Goal: Find specific page/section: Find specific page/section

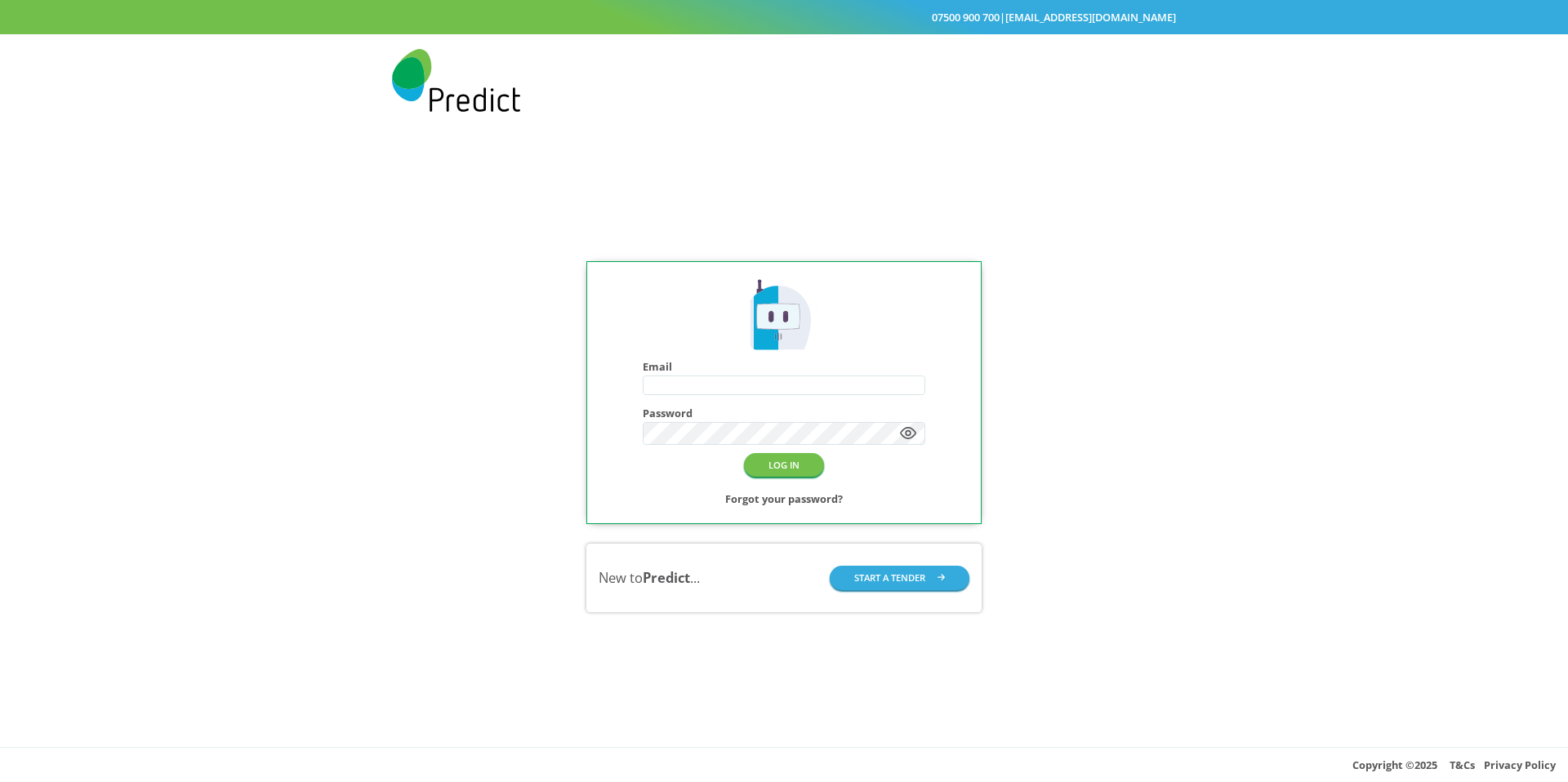
type input "**********"
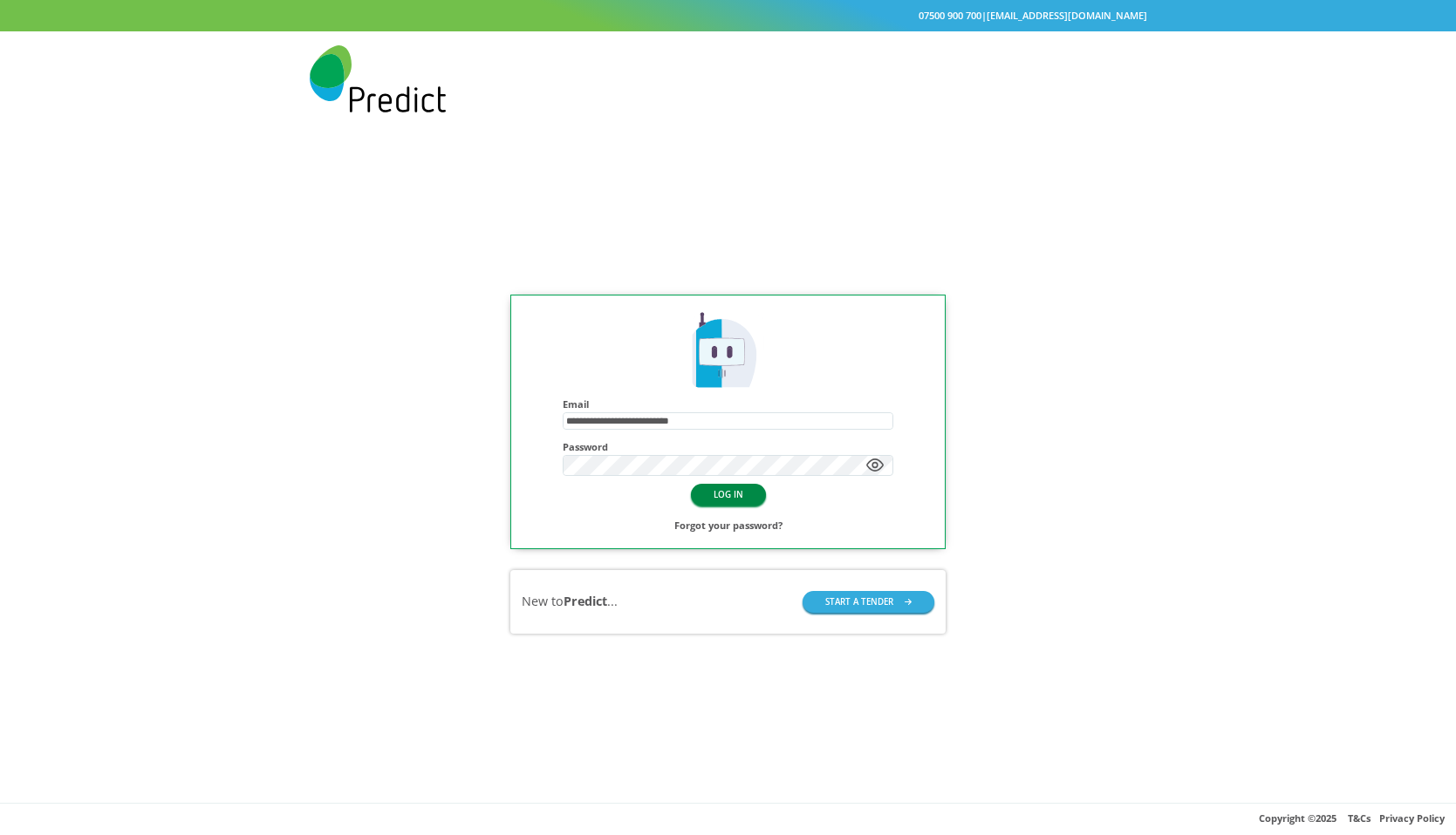
click at [709, 503] on button "LOG IN" at bounding box center [728, 494] width 75 height 22
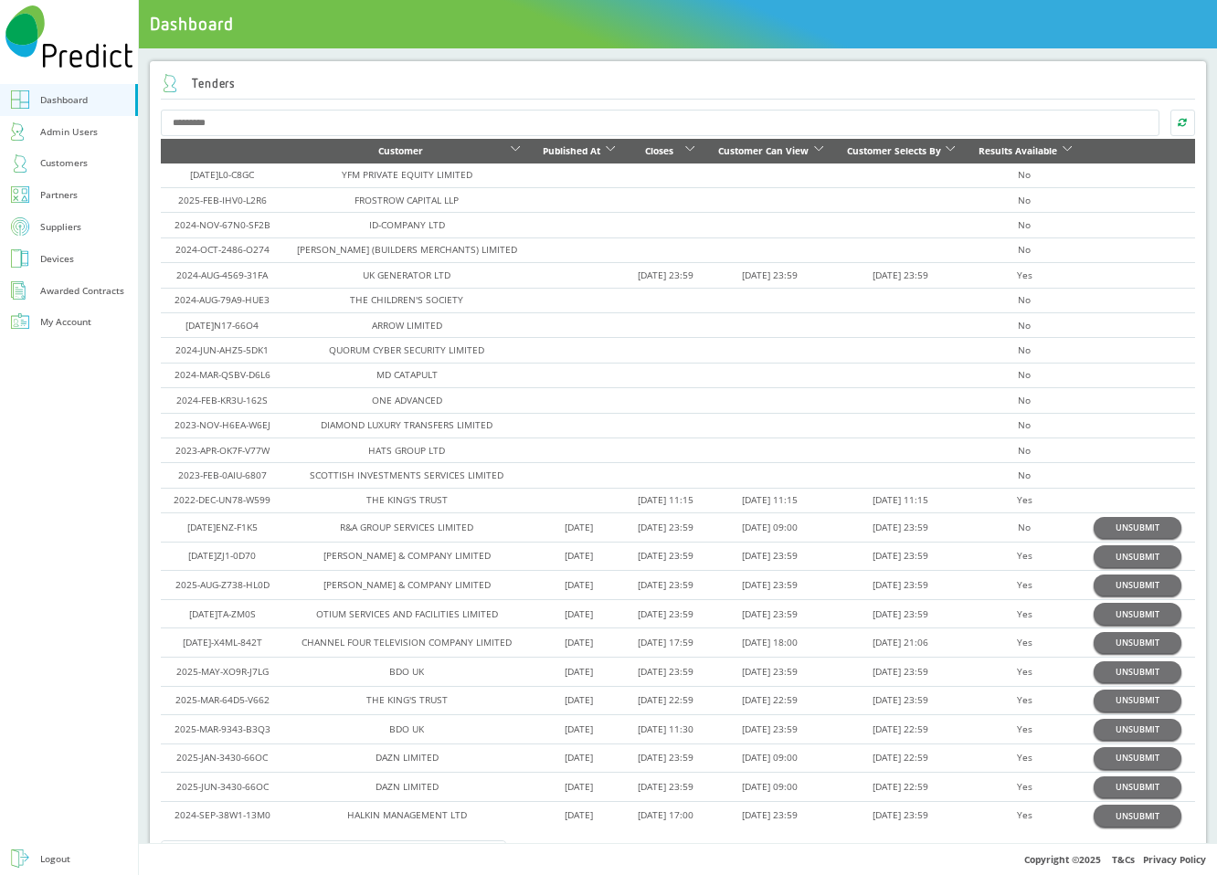
click at [64, 160] on div "Customers" at bounding box center [64, 162] width 48 height 17
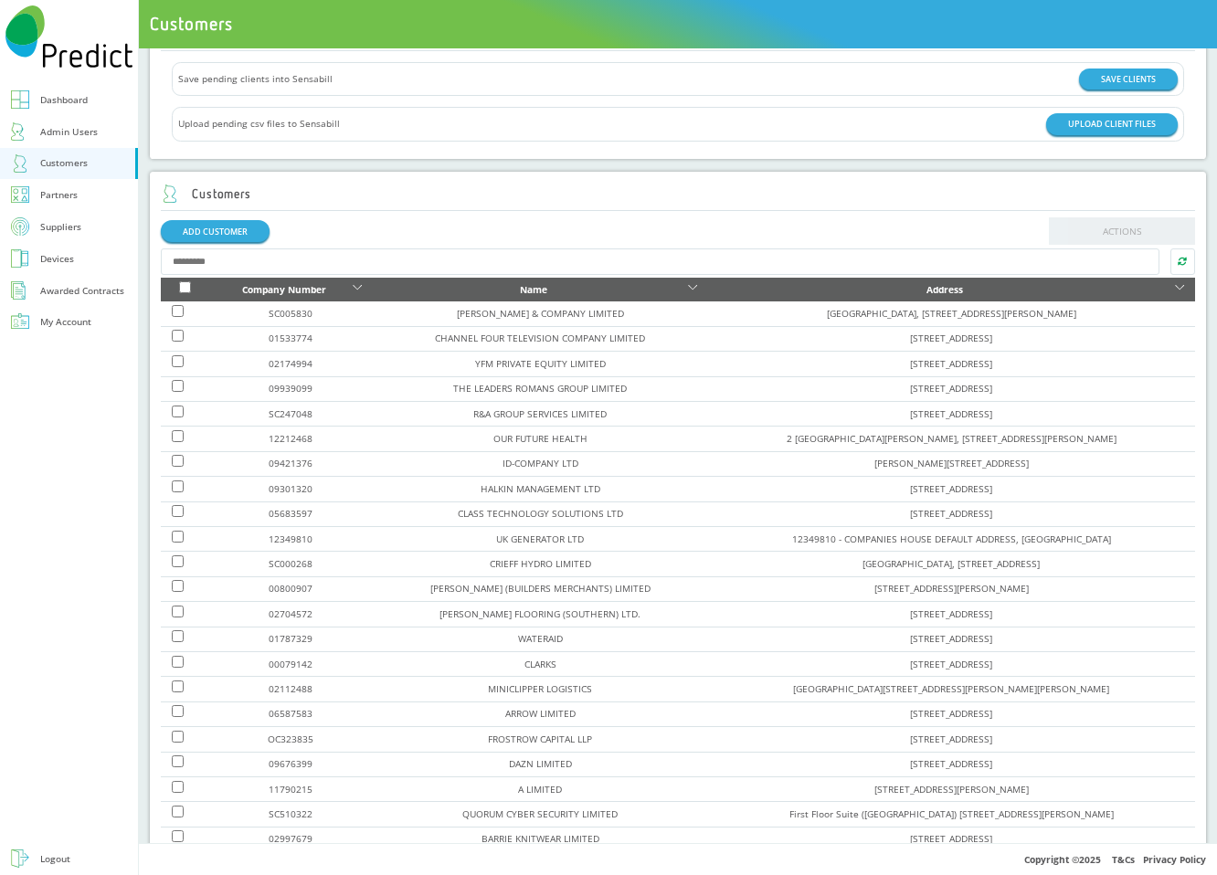
scroll to position [56, 0]
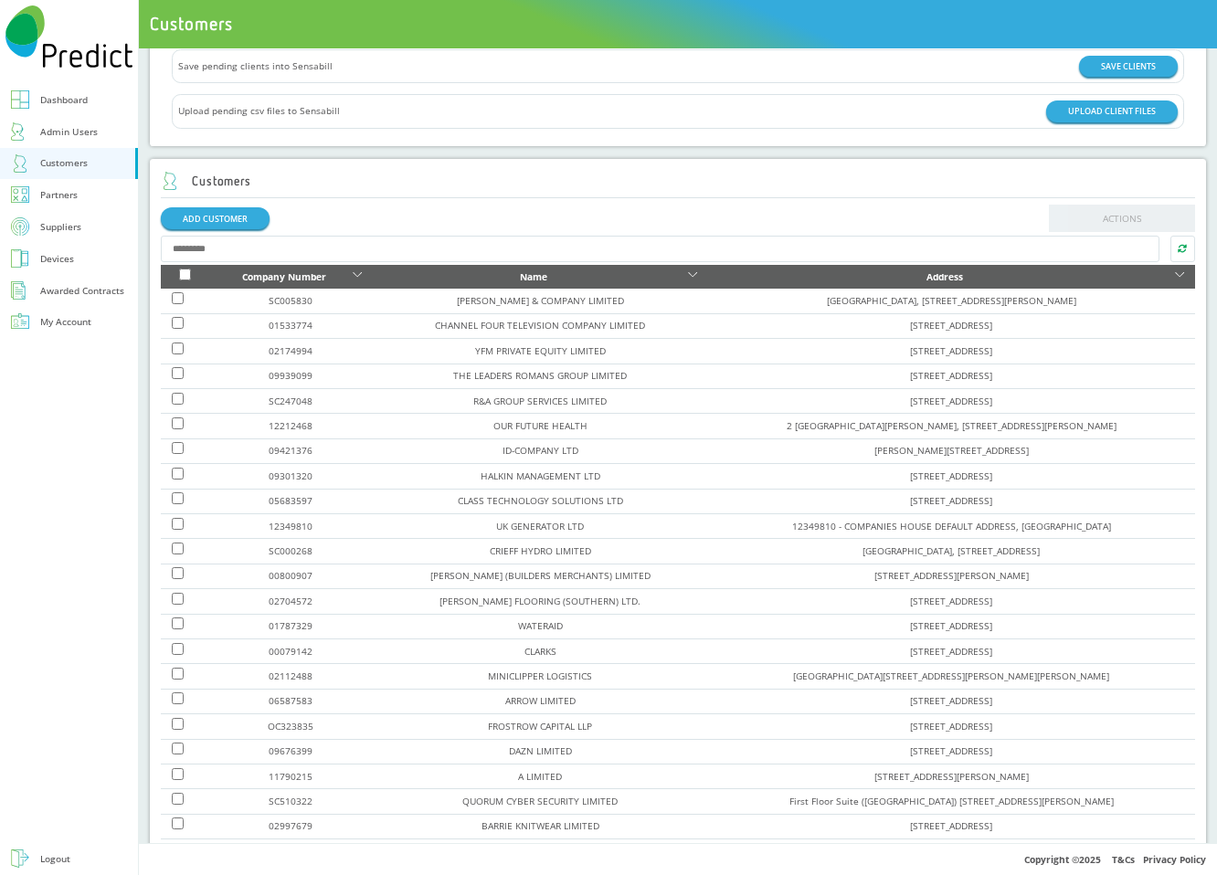
click at [352, 258] on input "text" at bounding box center [660, 249] width 998 height 27
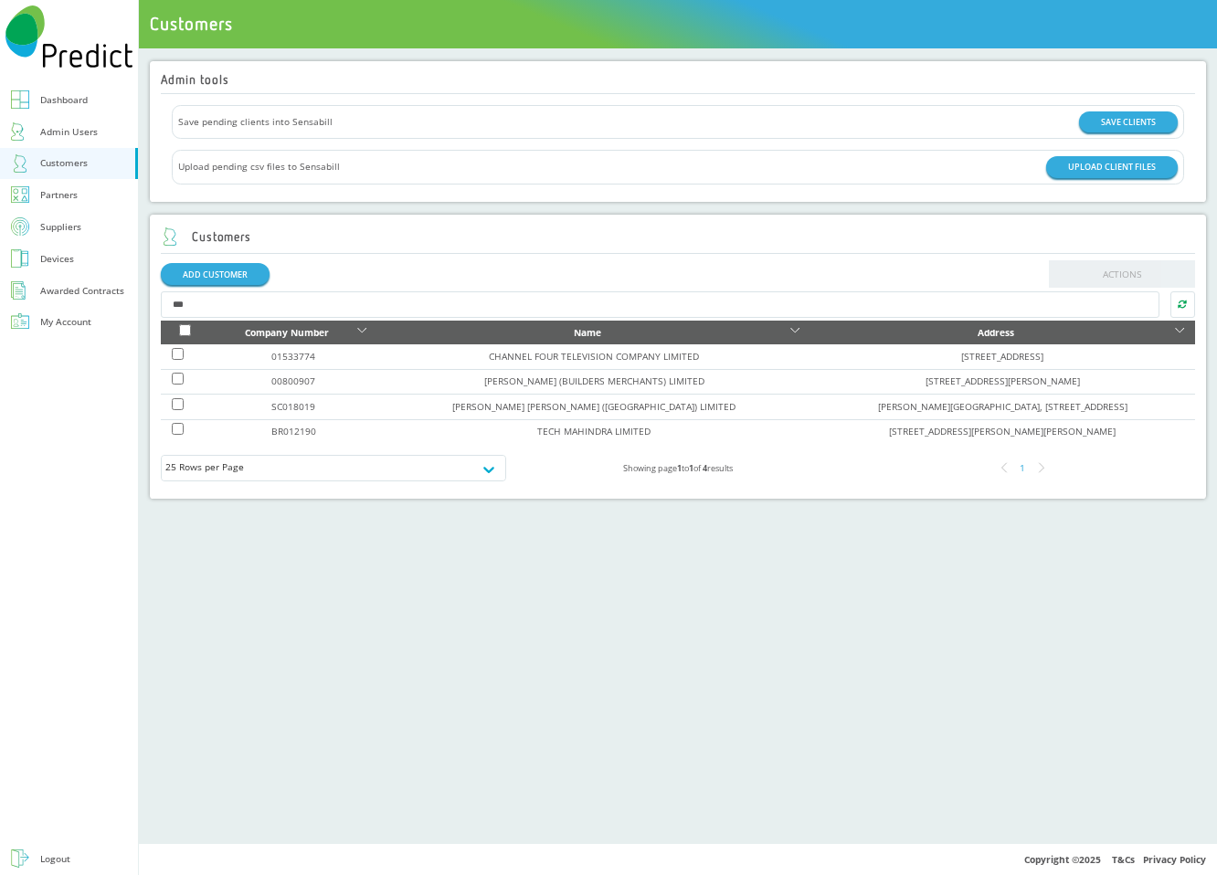
scroll to position [0, 0]
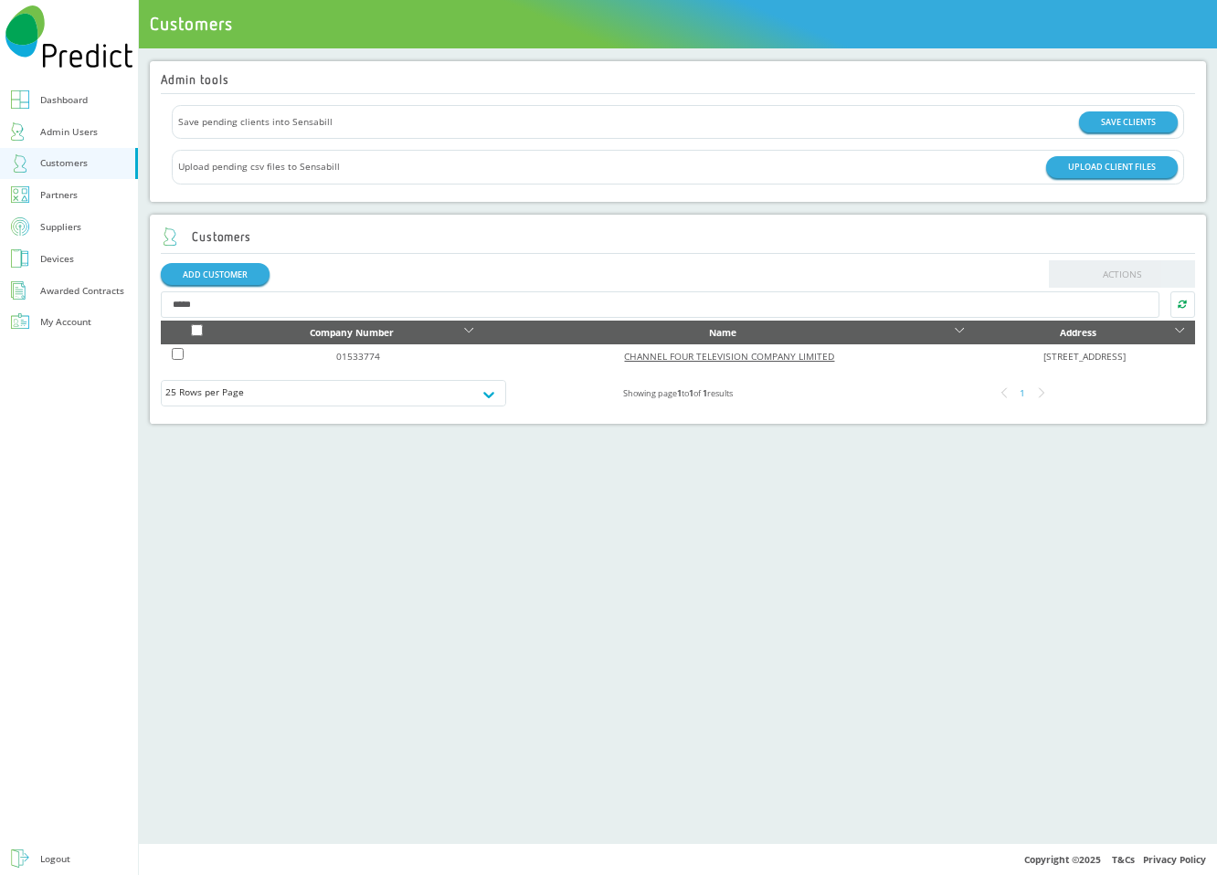
type input "*****"
click at [644, 350] on link "CHANNEL FOUR TELEVISION COMPANY LIMITED" at bounding box center [729, 356] width 210 height 13
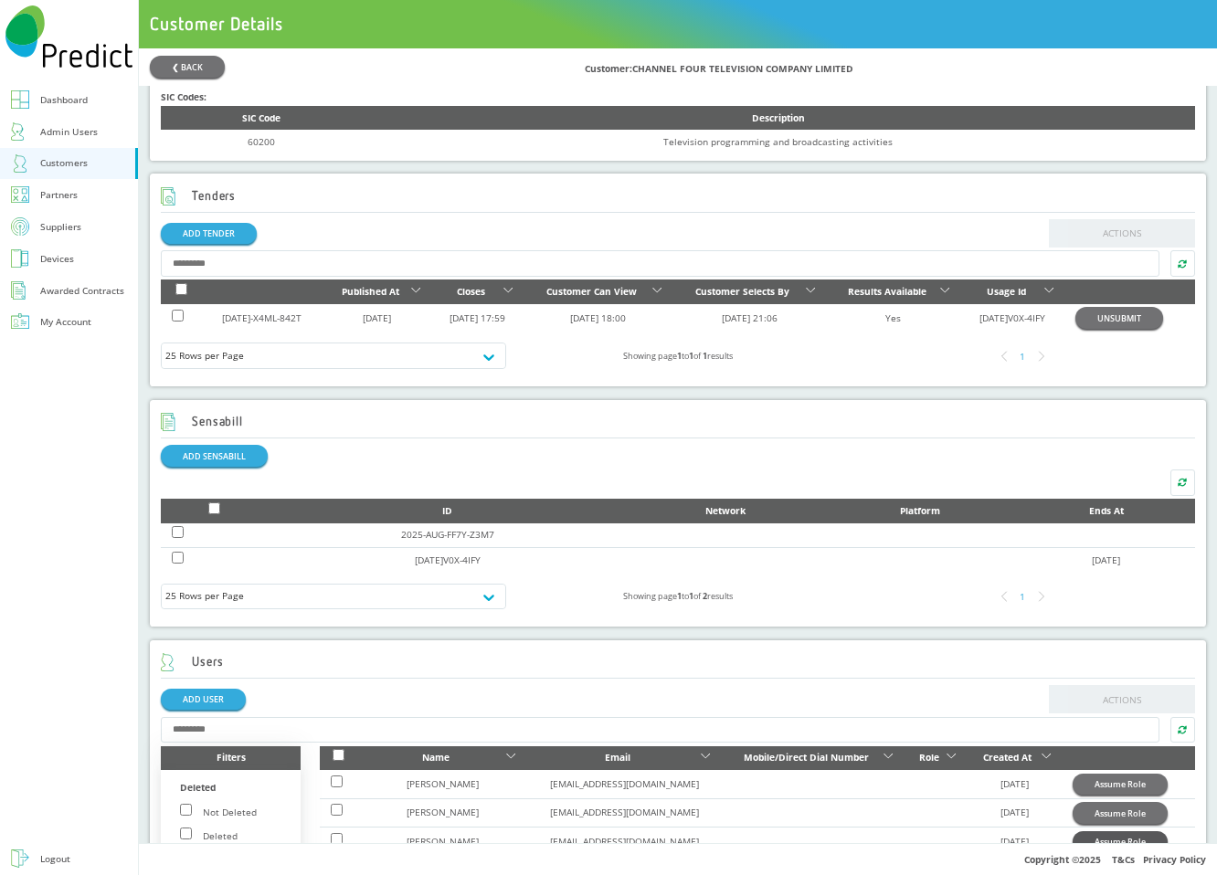
scroll to position [589, 0]
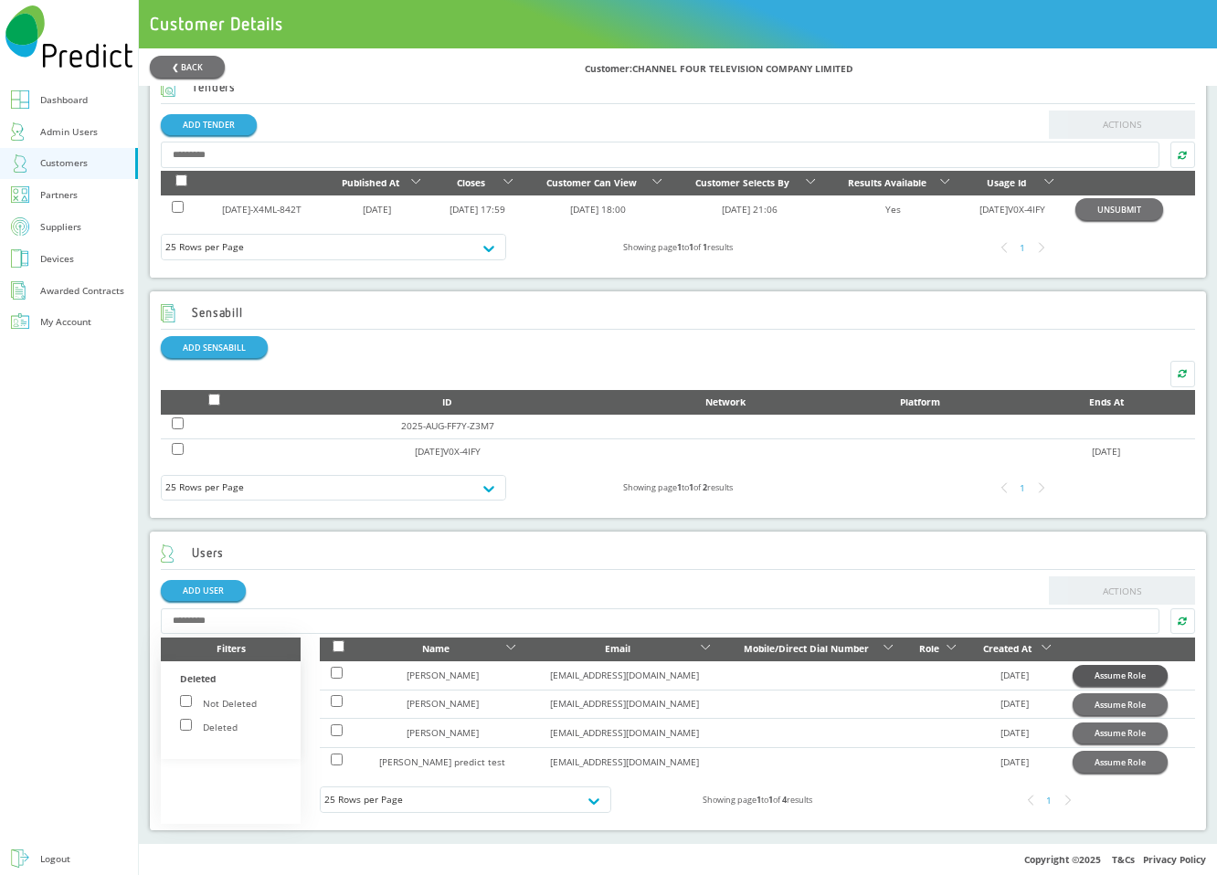
click at [1087, 679] on button "Assume Role" at bounding box center [1120, 675] width 95 height 21
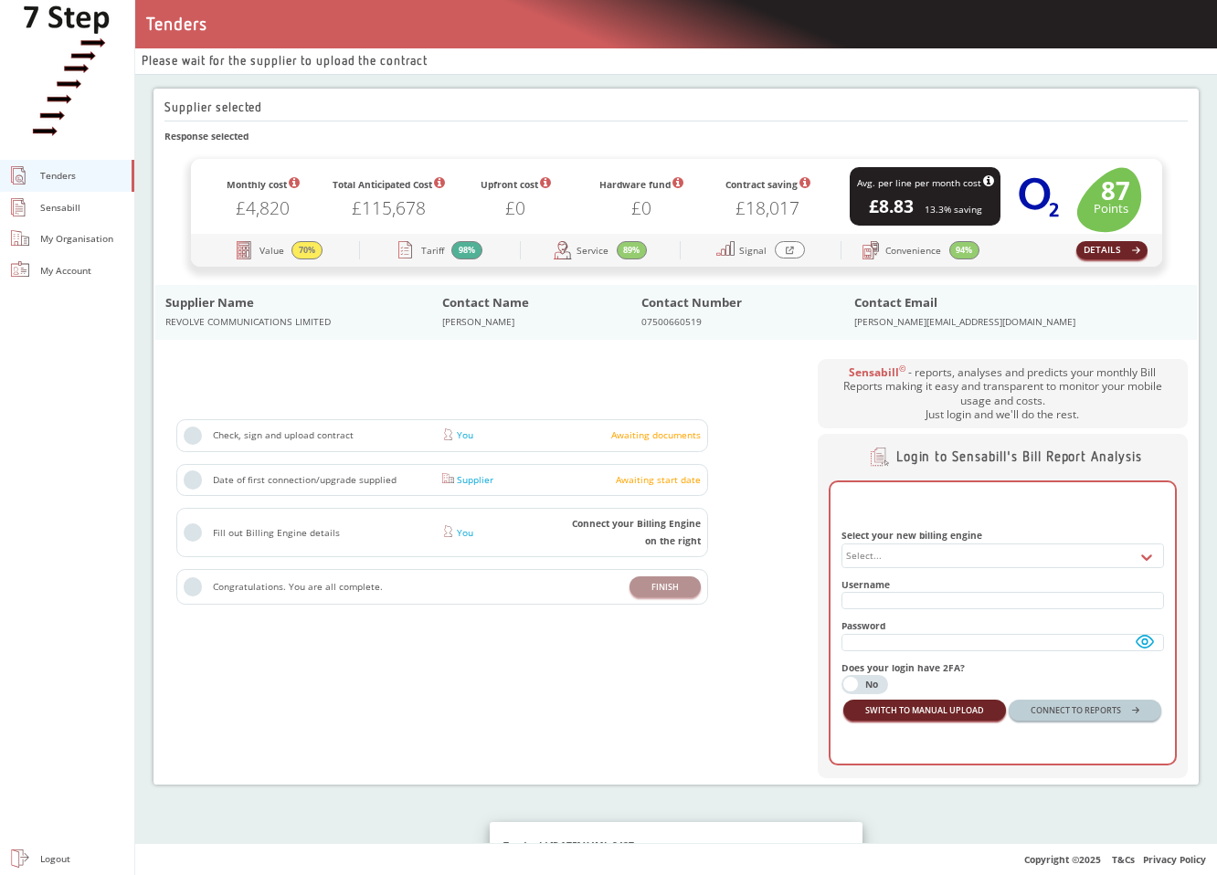
click at [62, 217] on link "Sensabill" at bounding box center [67, 208] width 134 height 32
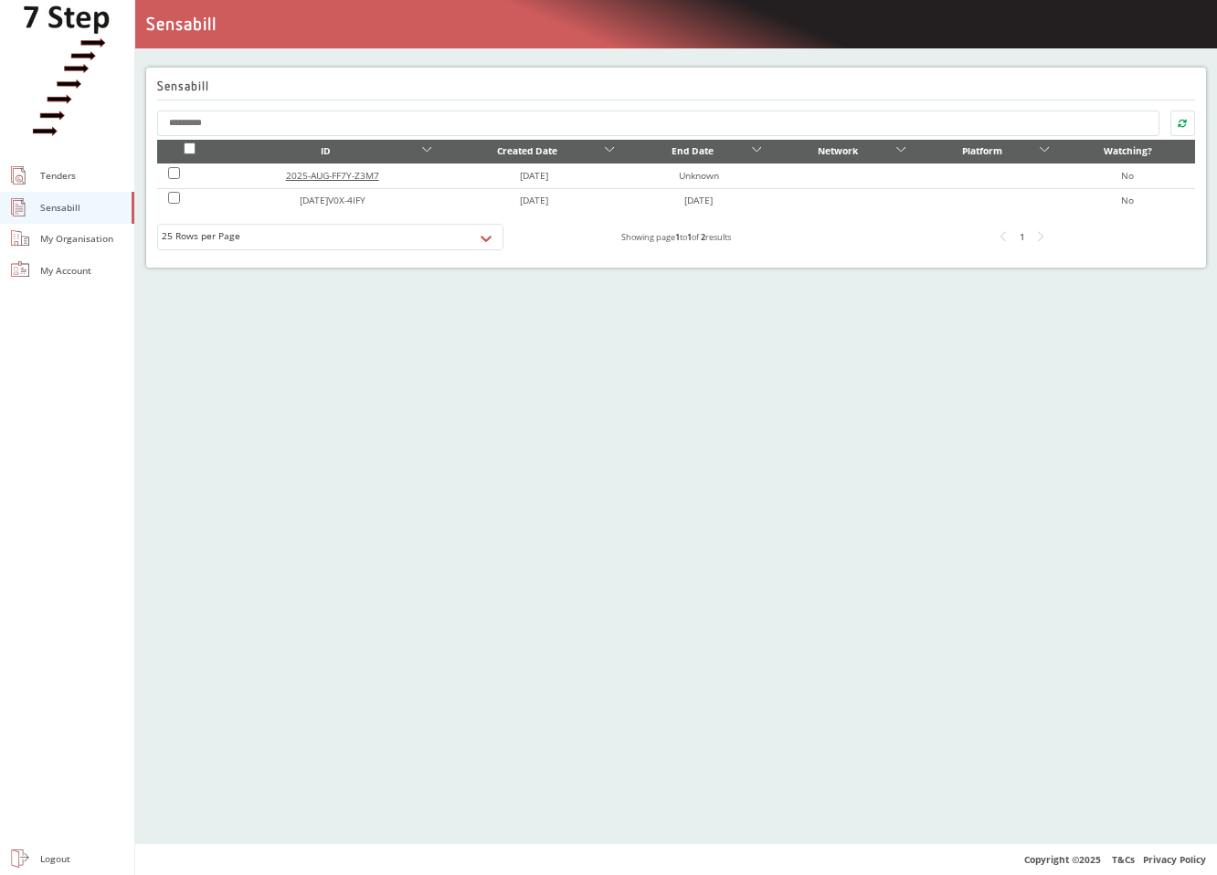
click at [313, 175] on link "2025-AUG-FF7Y-Z3M7" at bounding box center [332, 175] width 93 height 13
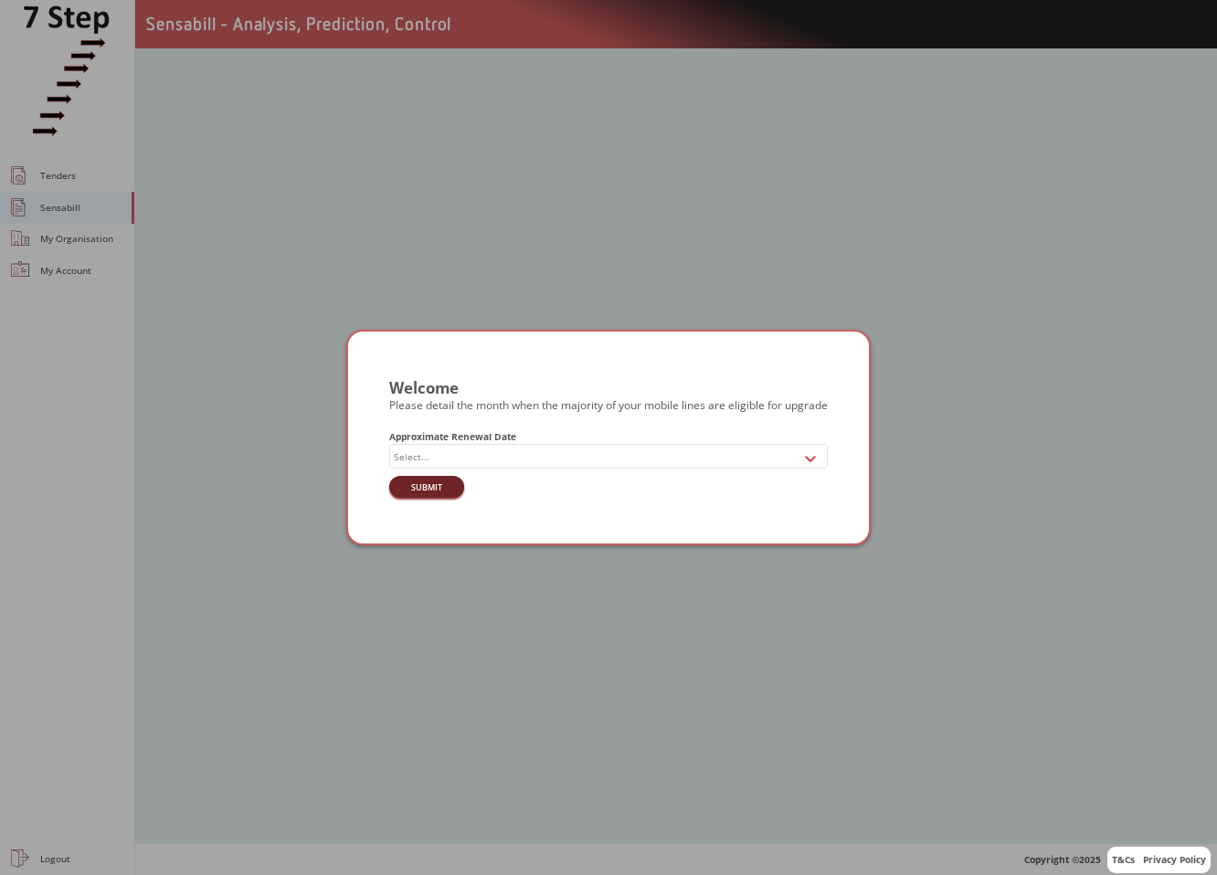
click at [769, 287] on div "Welcome Please detail the month when the majority of your mobile lines are elig…" at bounding box center [608, 437] width 1217 height 875
